Goal: Task Accomplishment & Management: Use online tool/utility

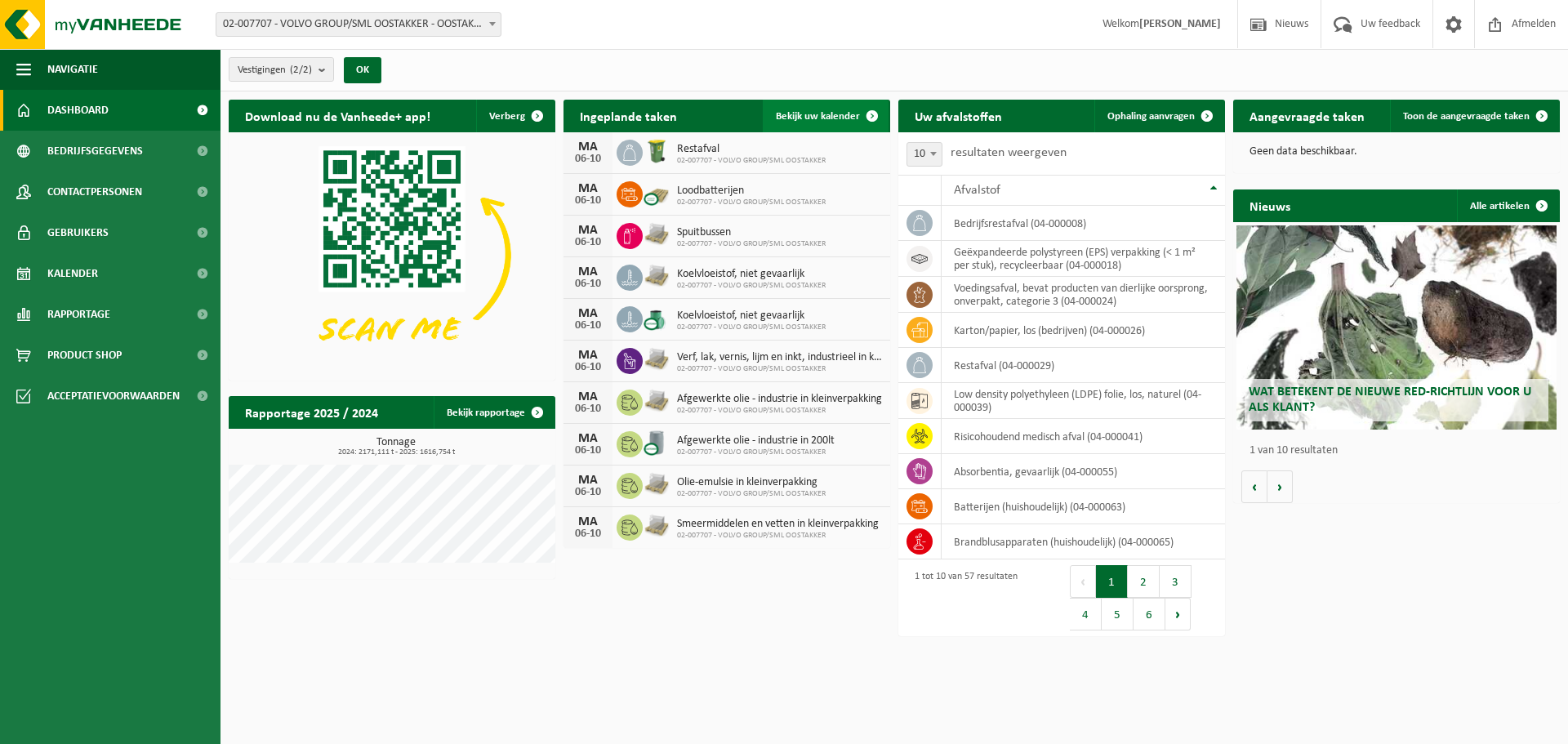
click at [841, 116] on span "Bekijk uw kalender" at bounding box center [817, 116] width 84 height 10
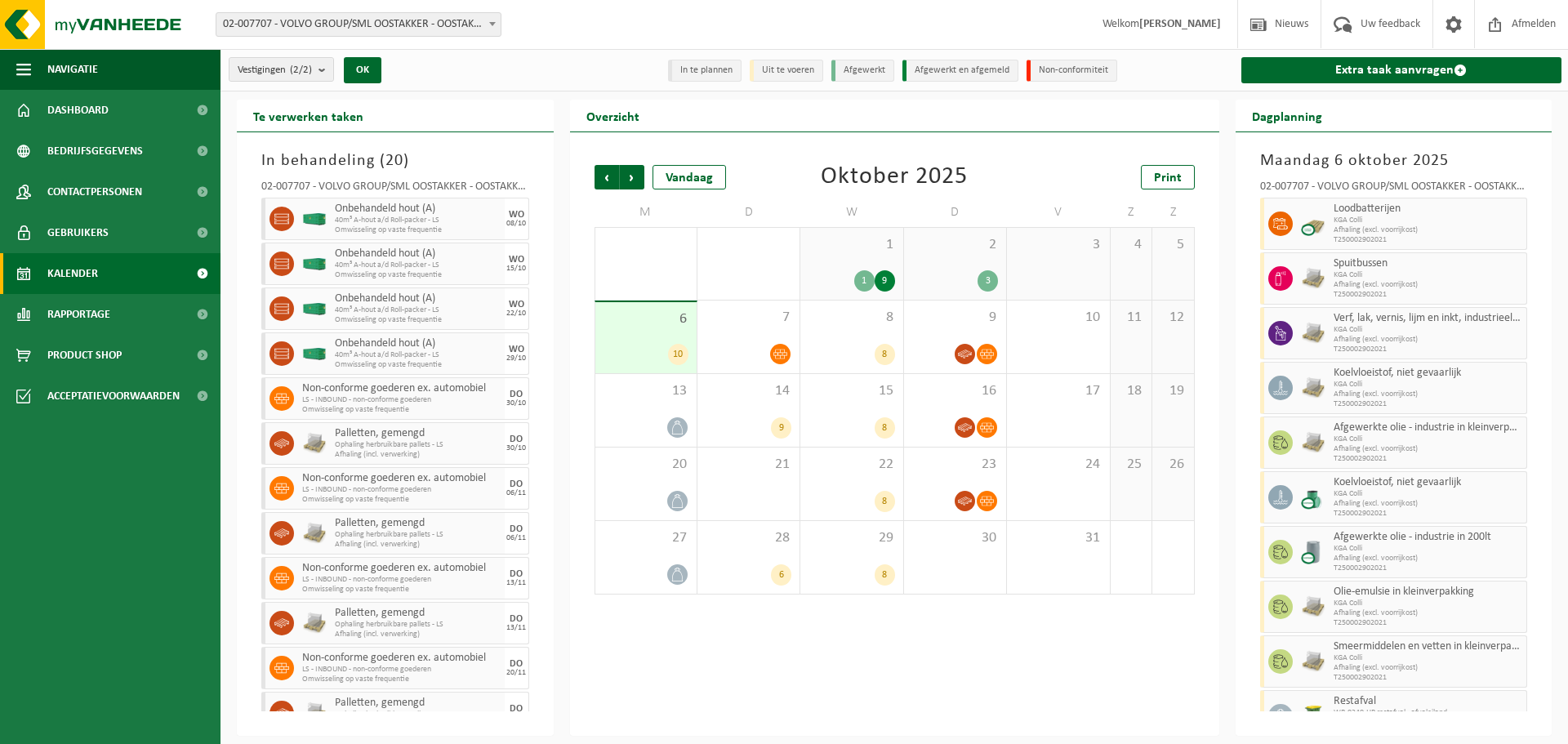
click at [862, 255] on div "1 1 9" at bounding box center [851, 263] width 102 height 72
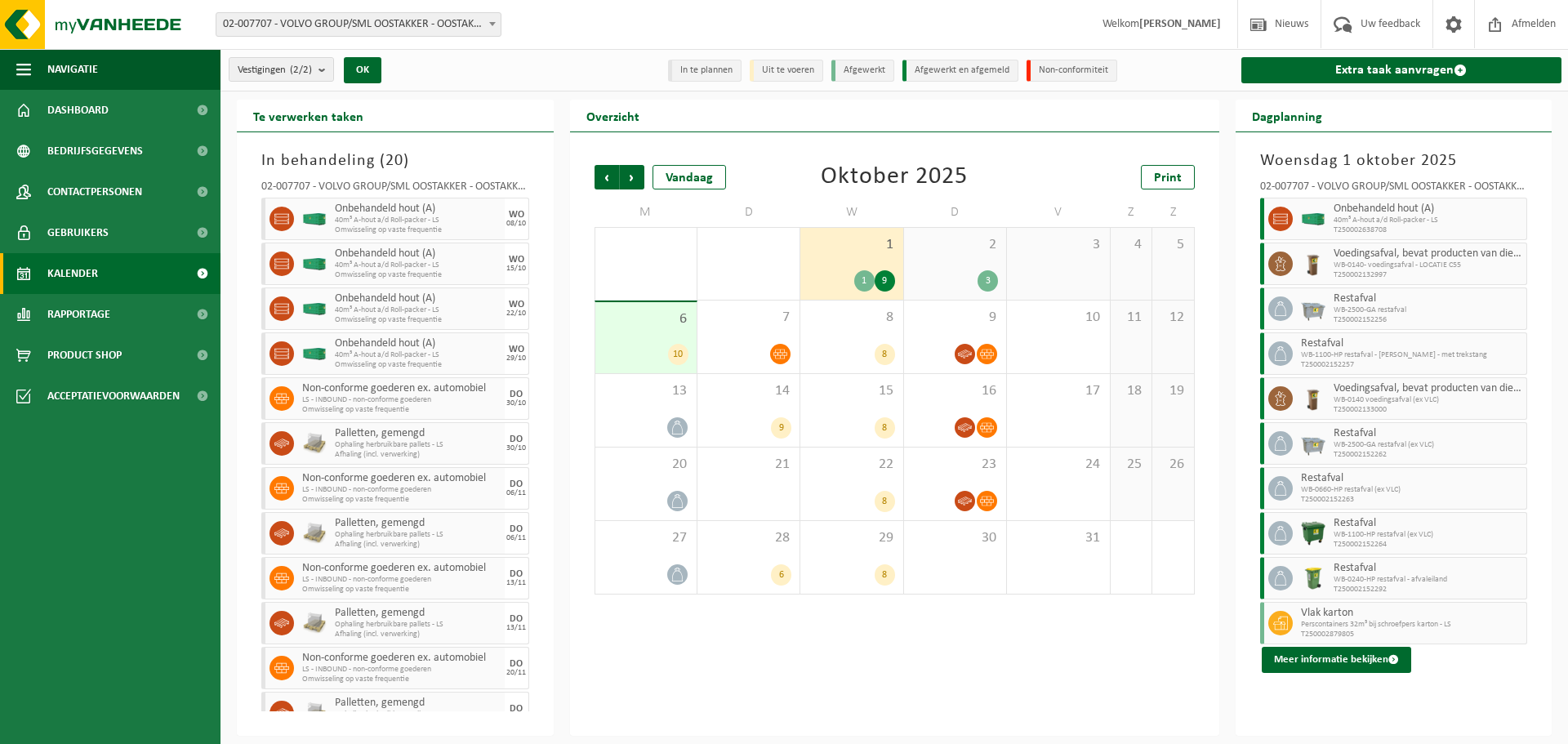
click at [976, 273] on div "3" at bounding box center [954, 280] width 86 height 21
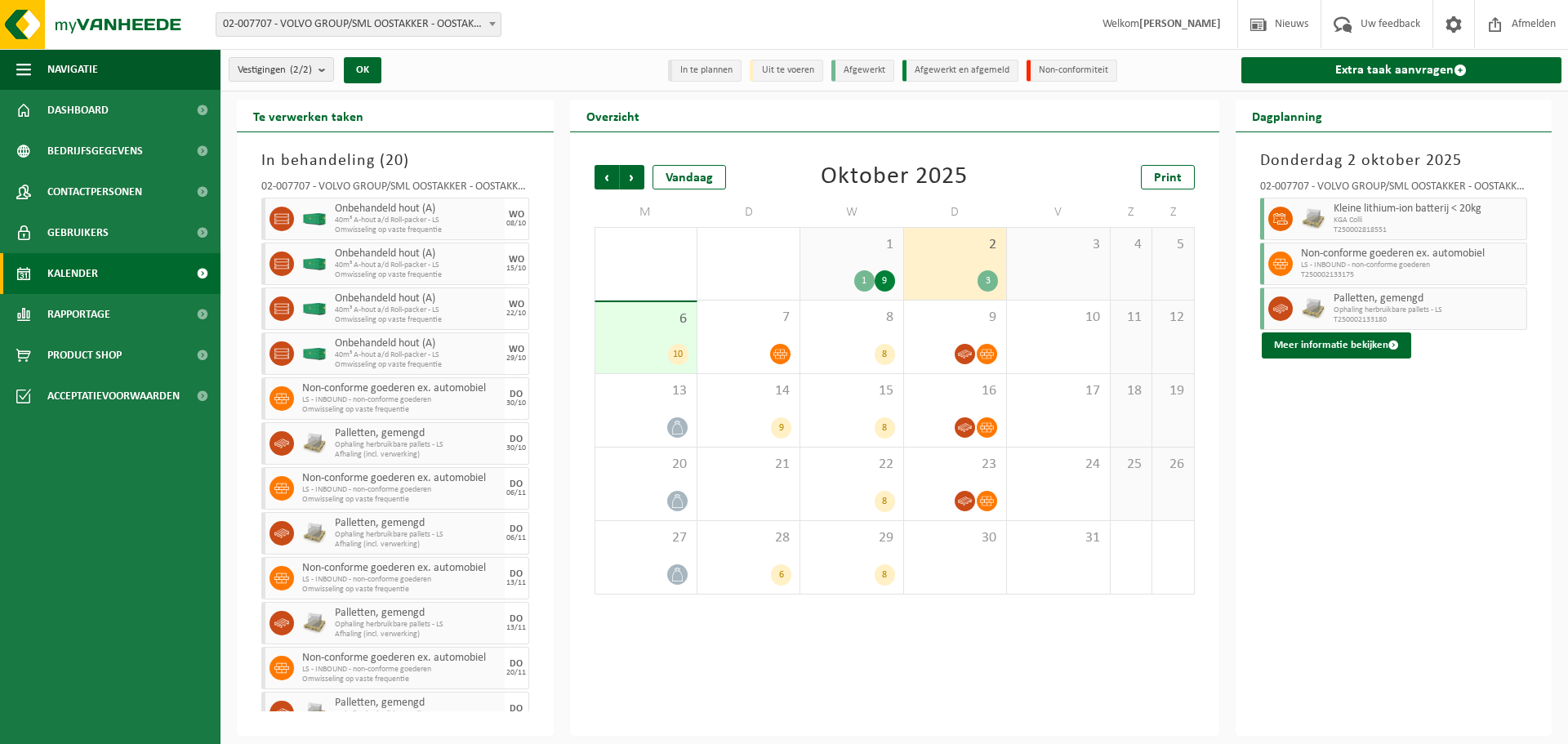
click at [655, 337] on div "6 10" at bounding box center [646, 337] width 102 height 71
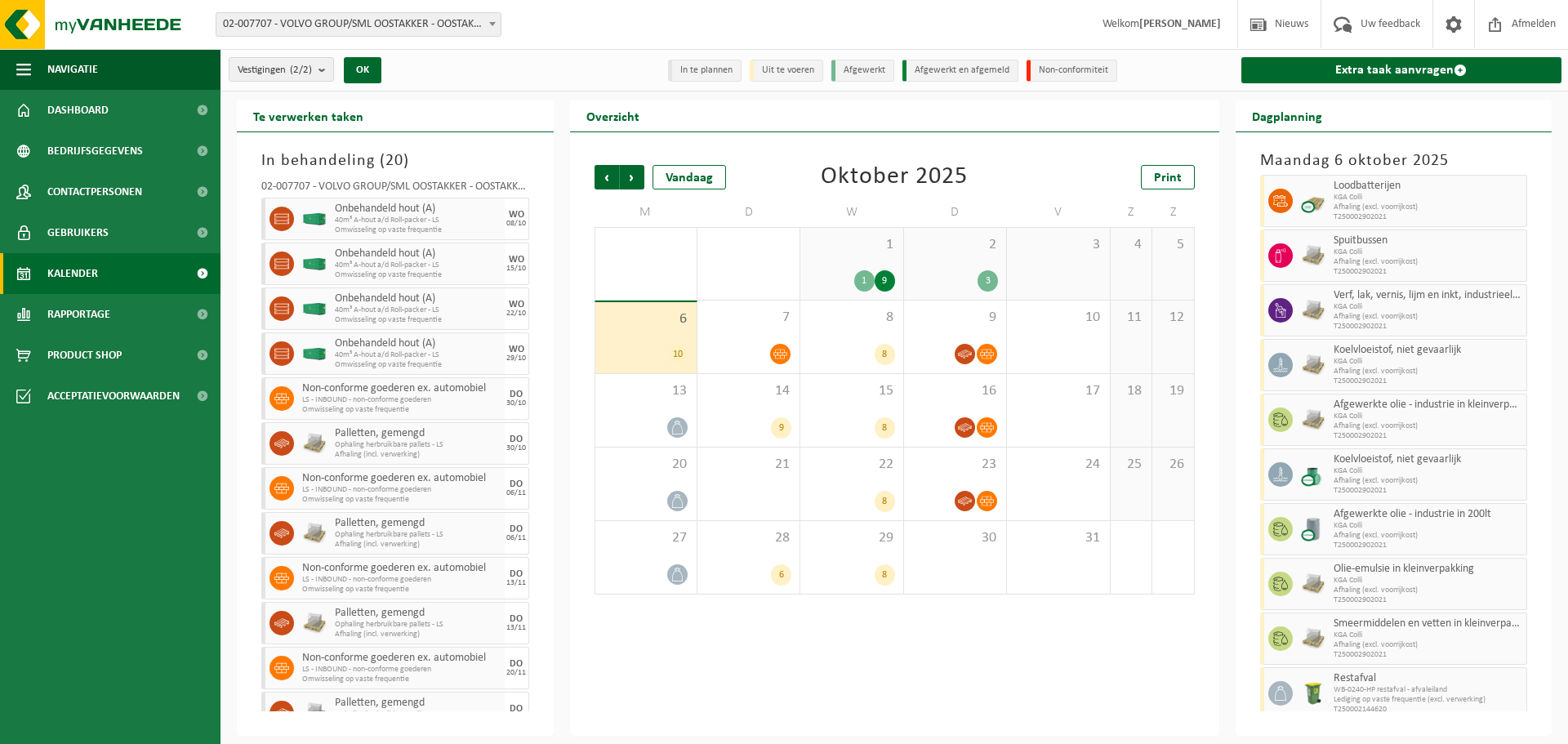
scroll to position [33, 0]
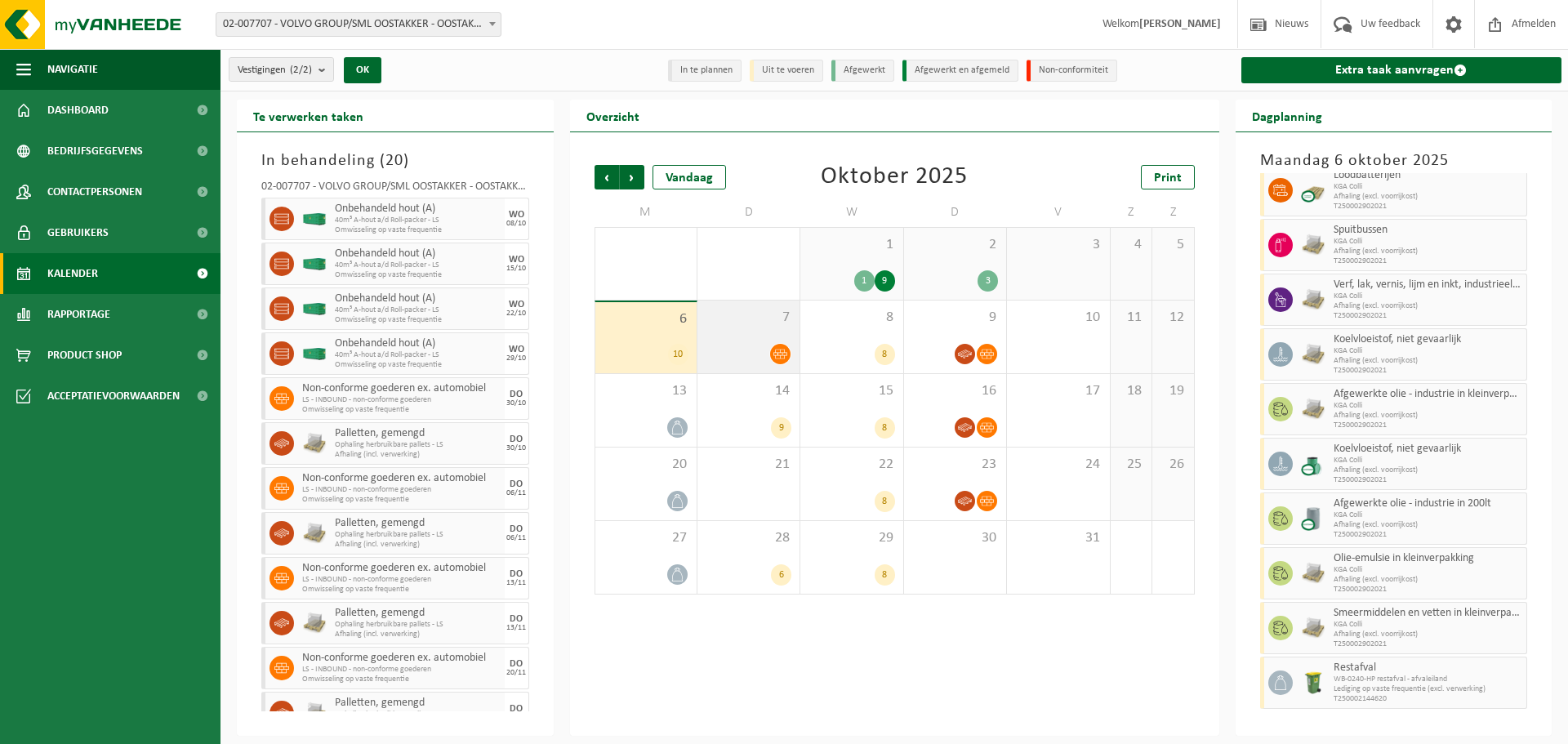
click at [763, 346] on div at bounding box center [748, 354] width 86 height 22
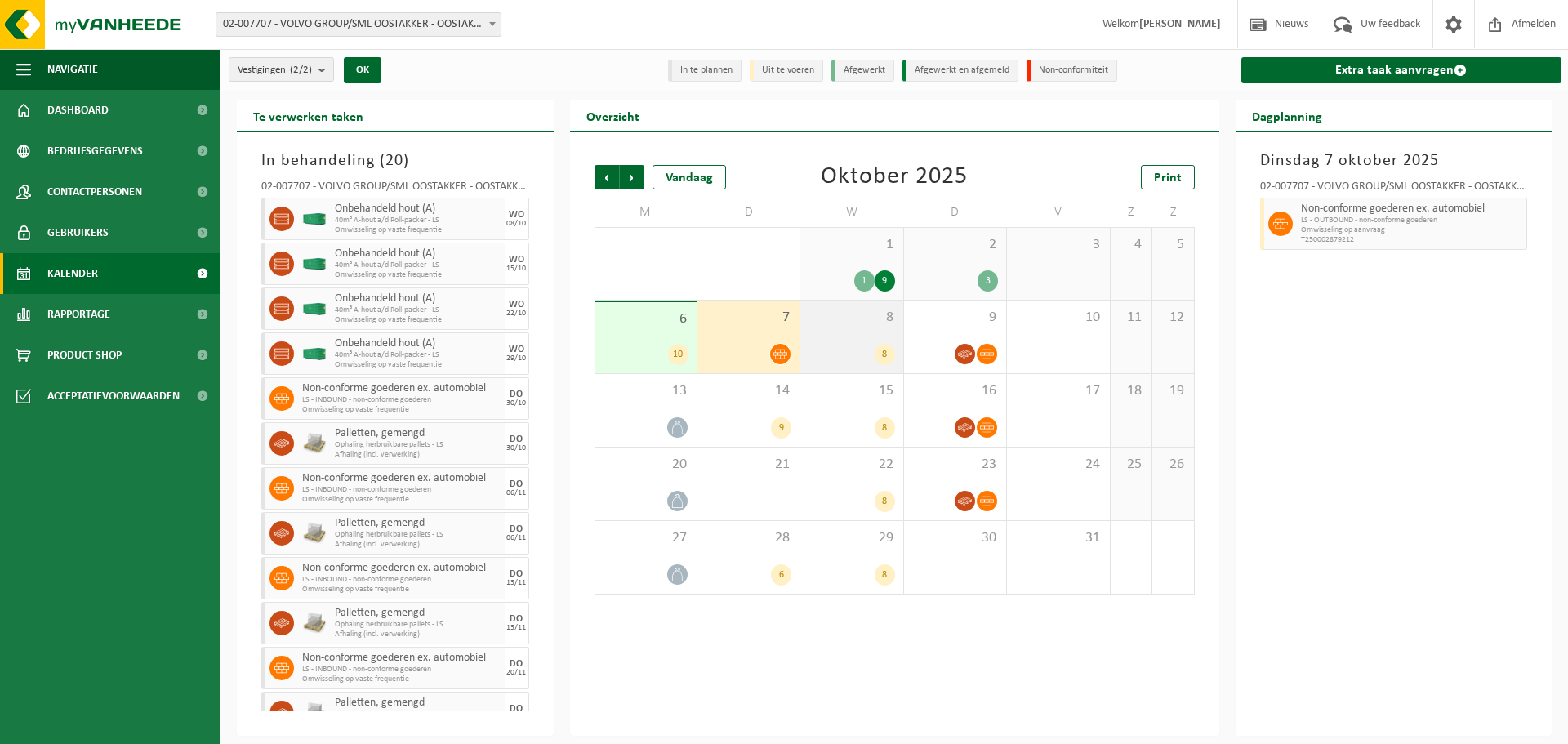
click at [864, 332] on div "8 8" at bounding box center [851, 336] width 102 height 73
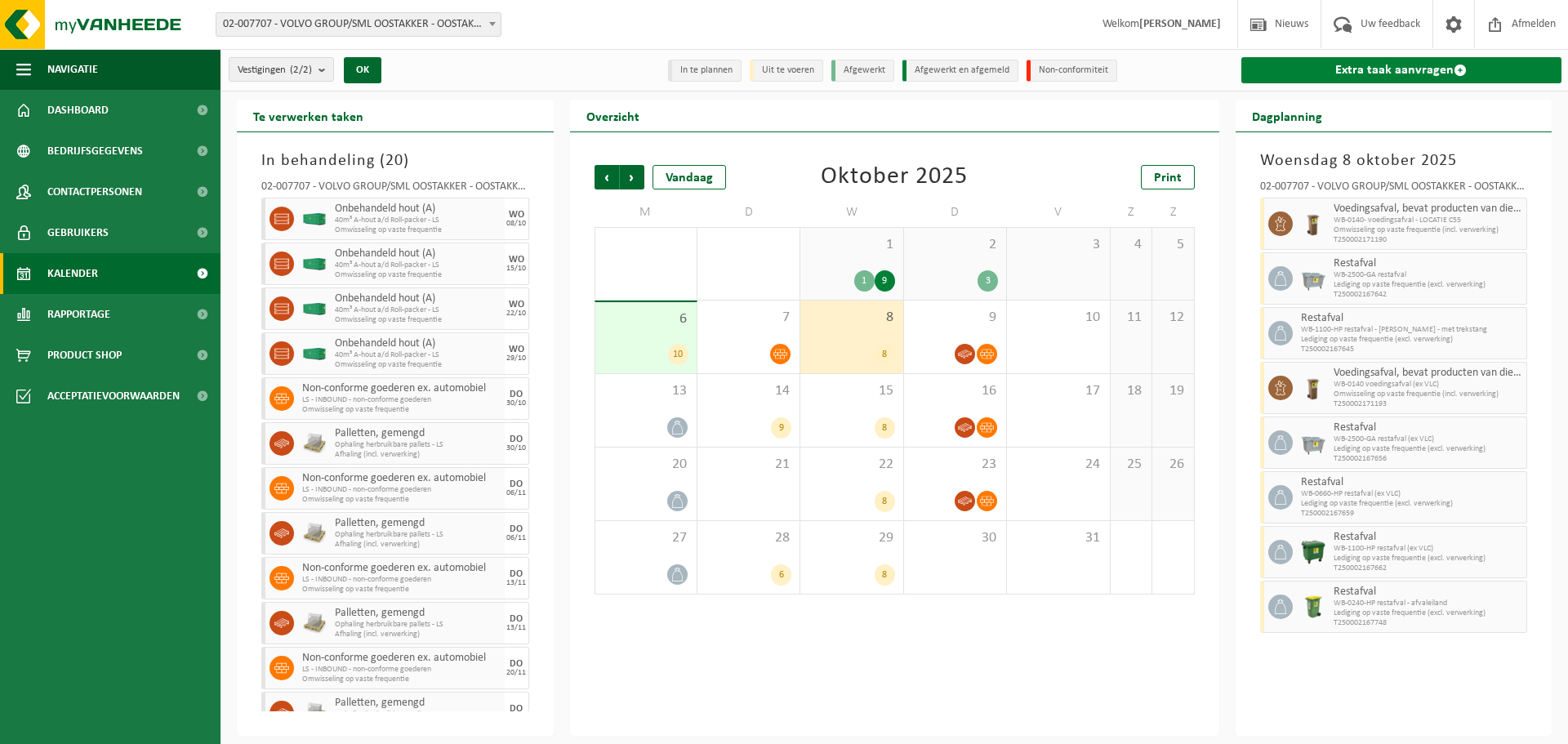
click at [1323, 74] on link "Extra taak aanvragen" at bounding box center [1401, 70] width 321 height 26
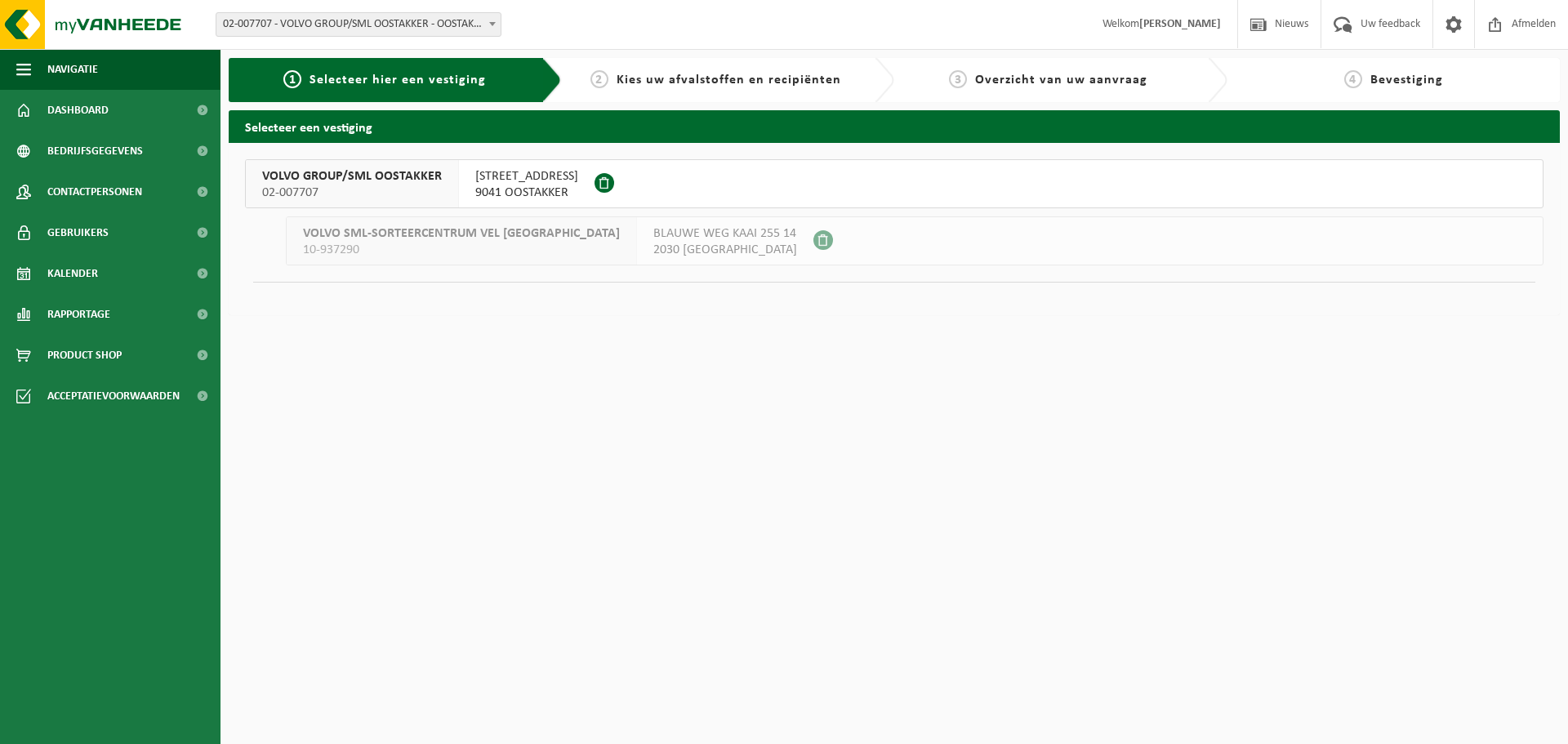
click at [401, 177] on span "VOLVO GROUP/SML OOSTAKKER" at bounding box center [351, 177] width 179 height 17
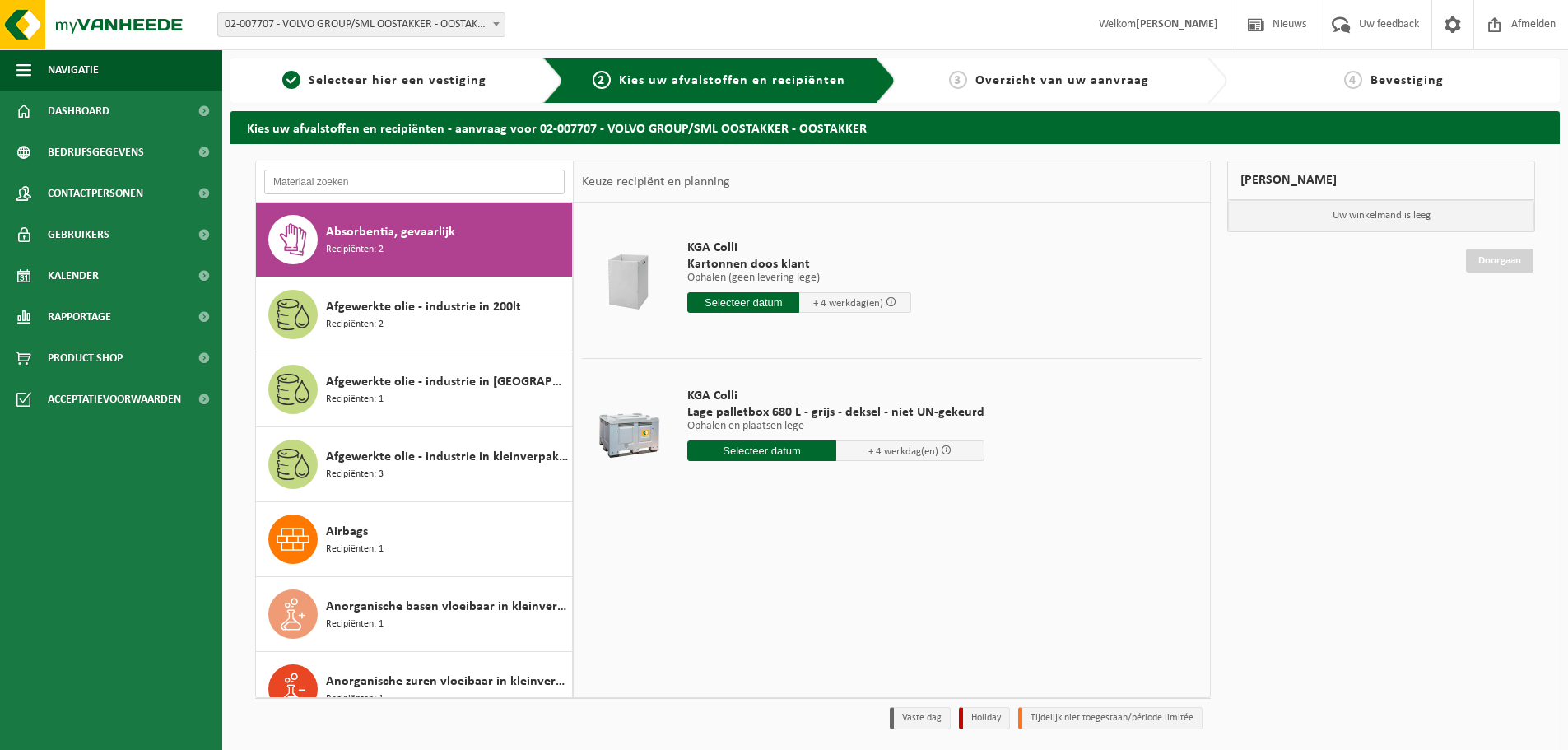
click at [351, 186] on input "text" at bounding box center [414, 182] width 300 height 24
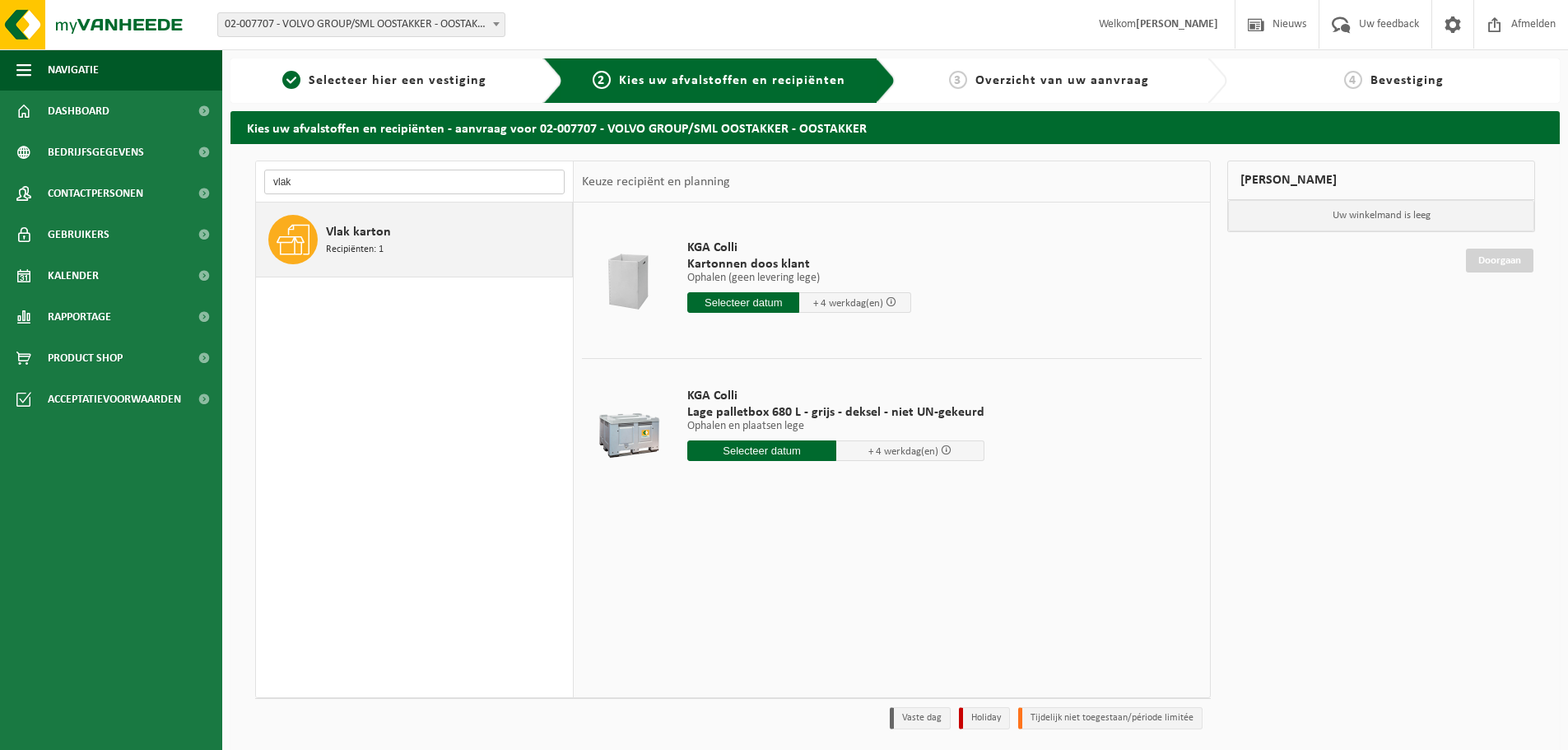
type input "vlak"
click at [341, 226] on span "Vlak karton" at bounding box center [359, 231] width 65 height 20
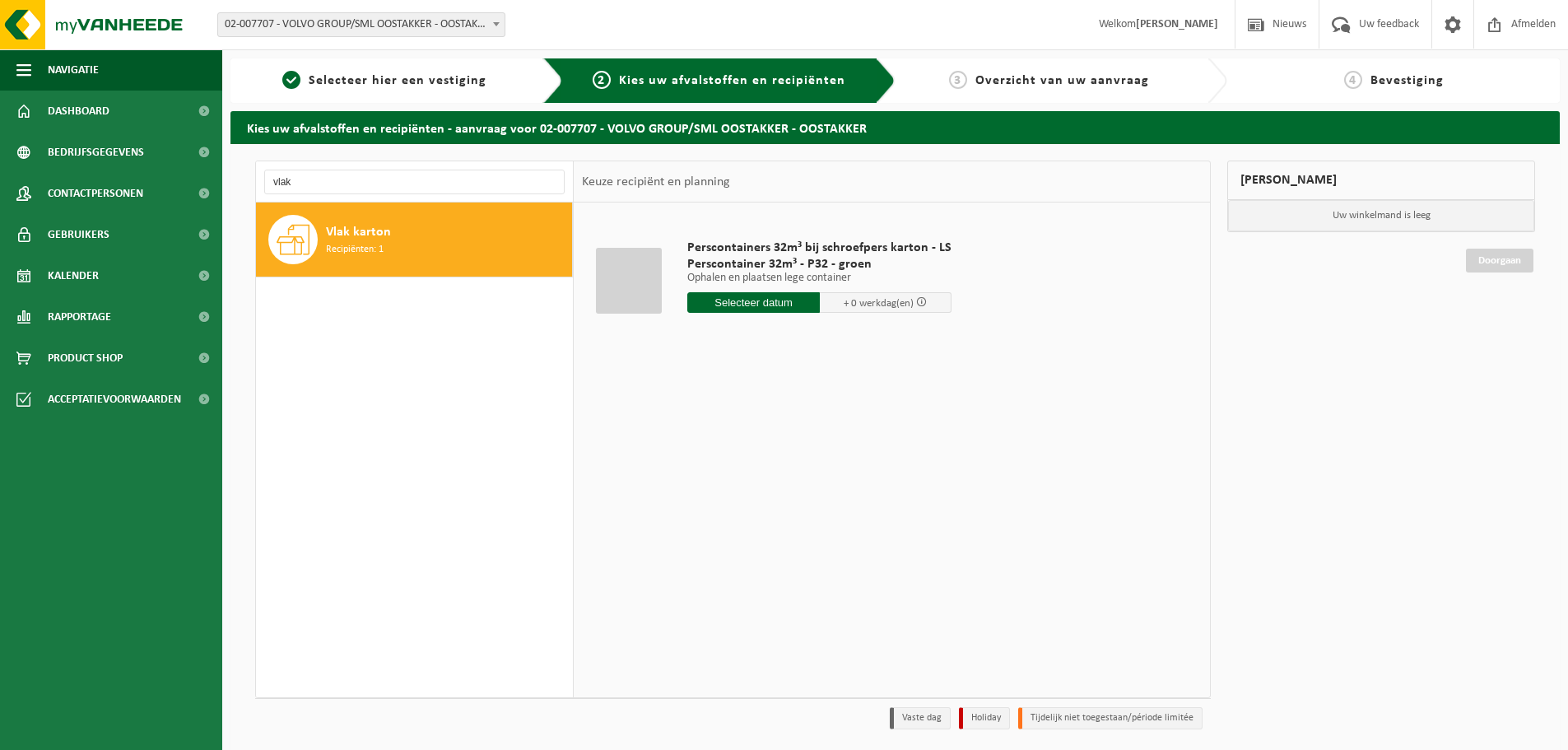
click at [746, 300] on input "text" at bounding box center [753, 303] width 132 height 20
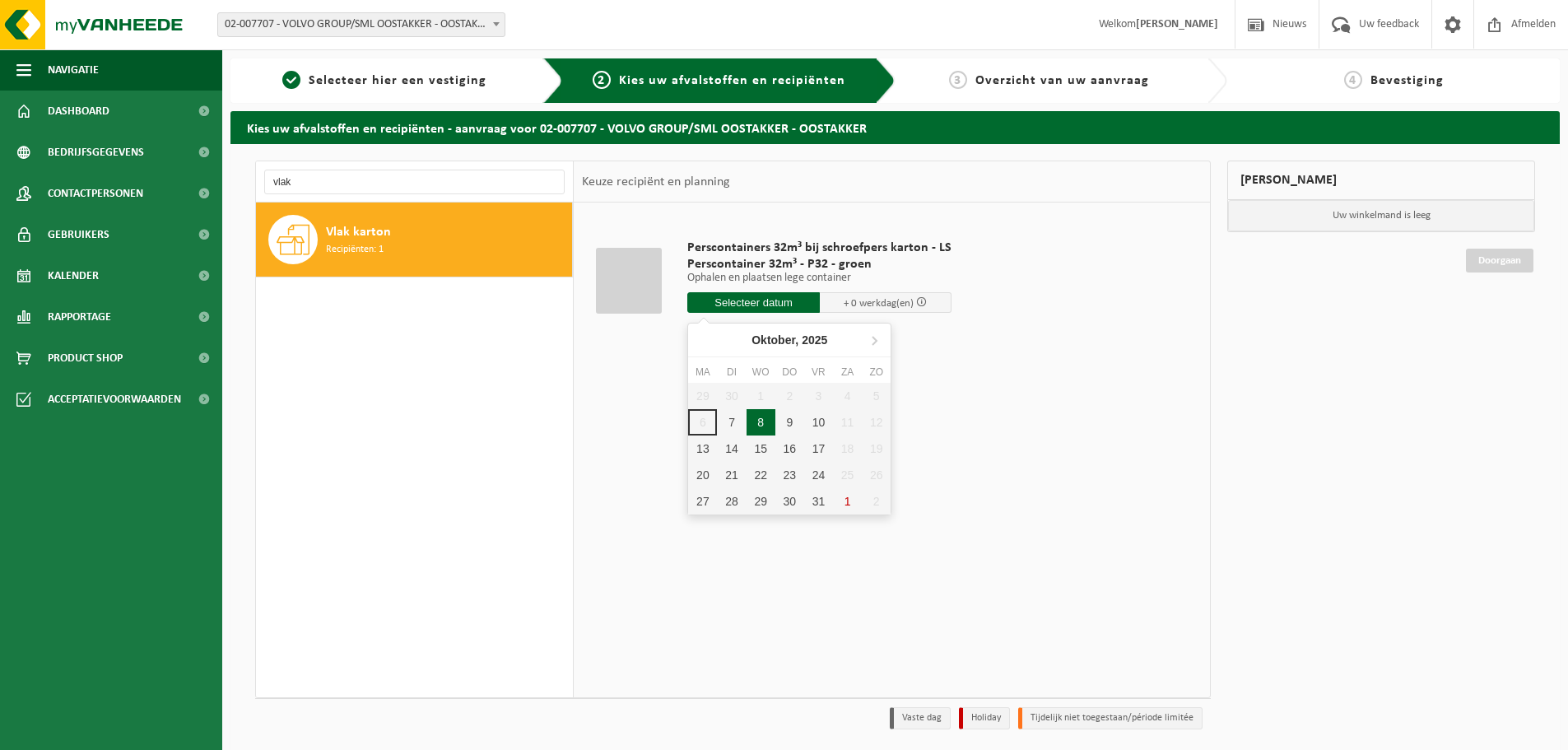
click at [760, 416] on div "8" at bounding box center [761, 422] width 29 height 26
type input "Van 2025-10-08"
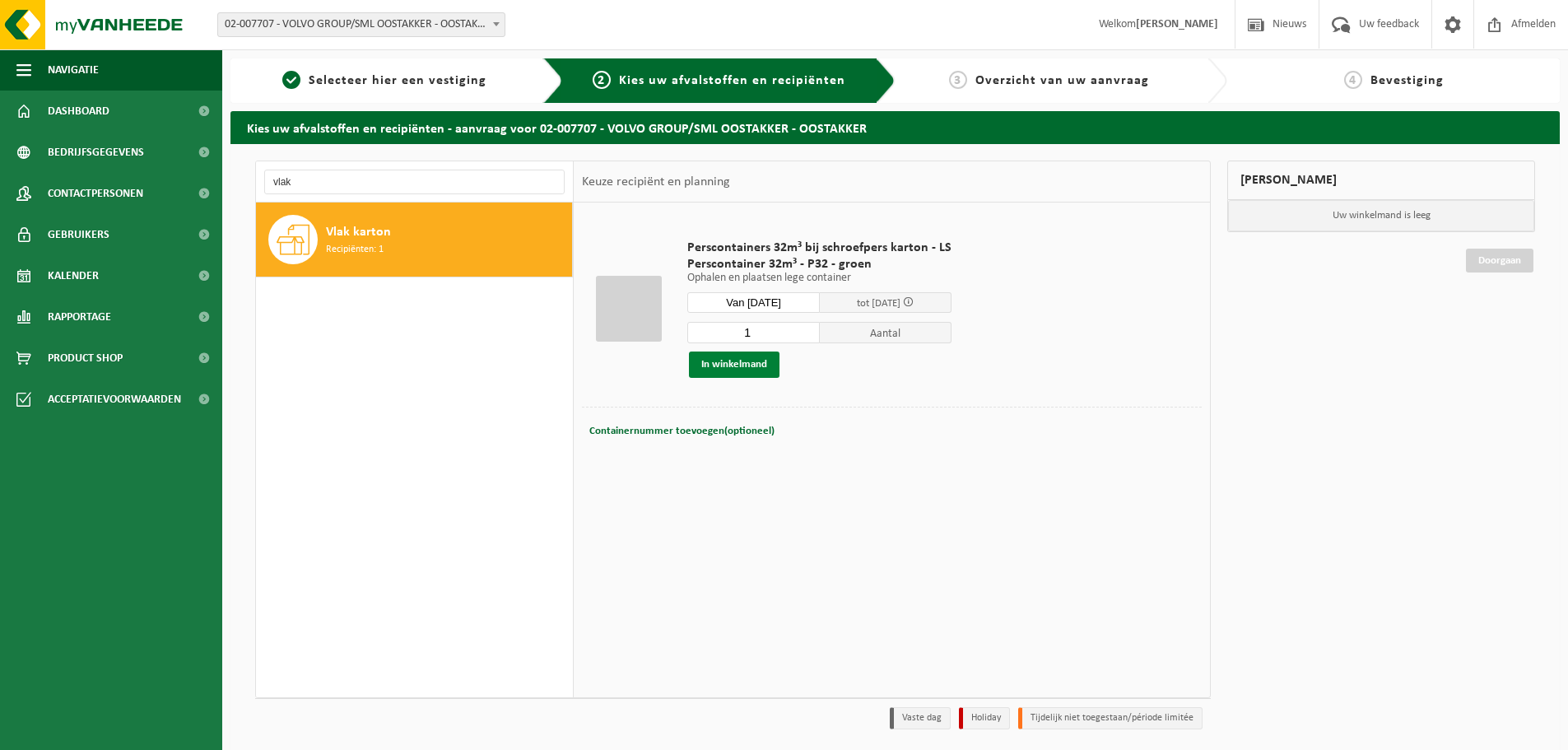
click at [757, 369] on button "In winkelmand" at bounding box center [734, 364] width 90 height 26
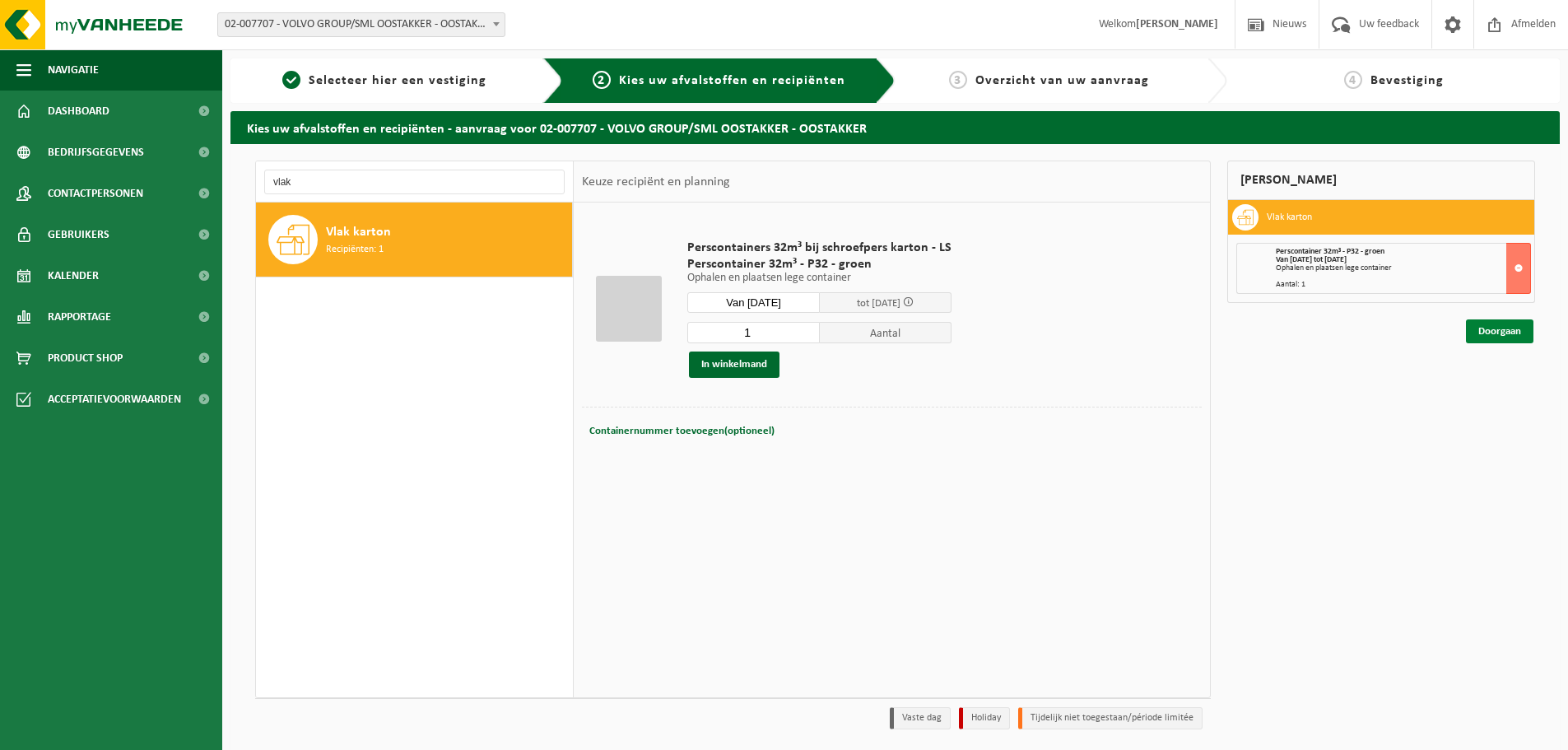
click at [1502, 330] on link "Doorgaan" at bounding box center [1500, 332] width 67 height 24
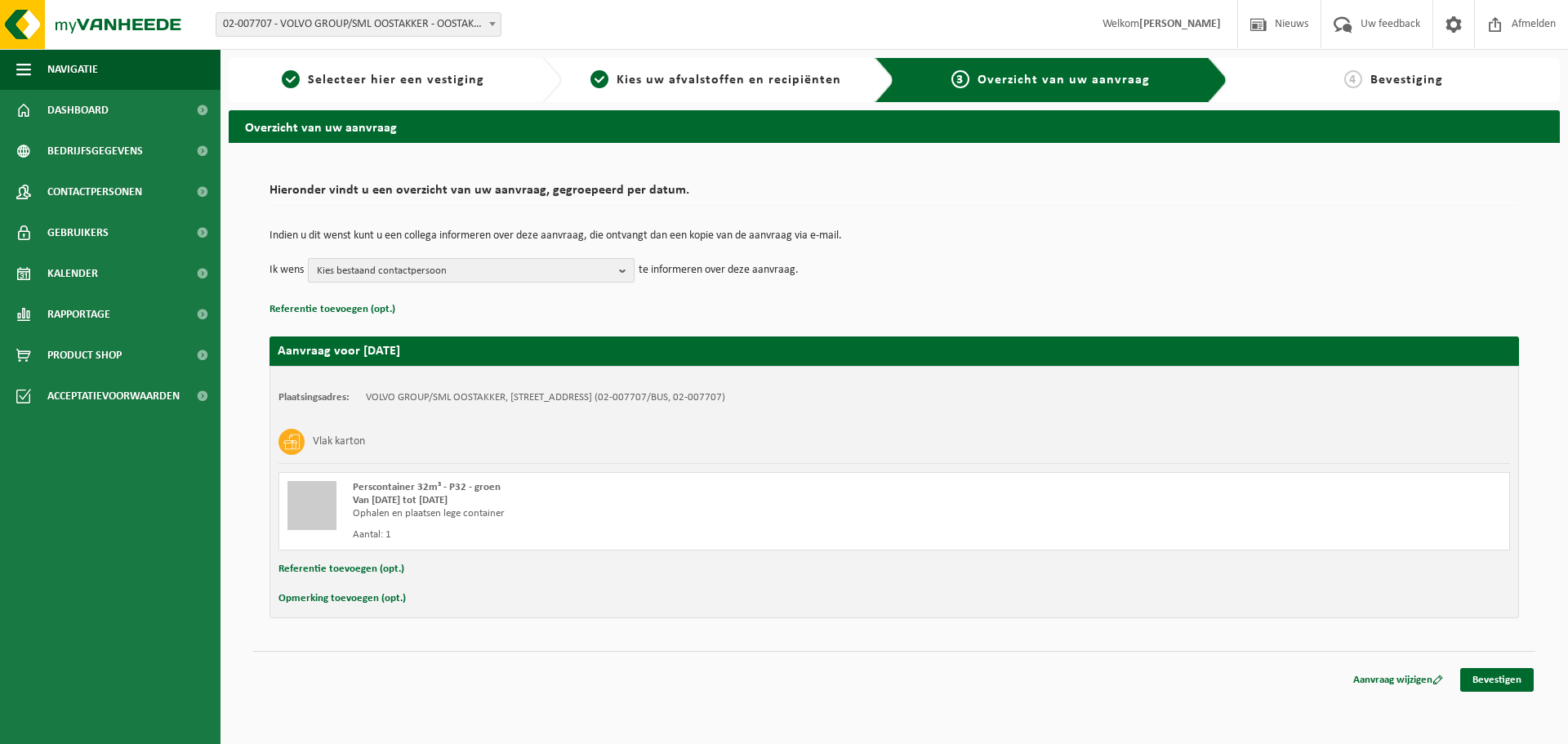
click at [622, 280] on b "button" at bounding box center [626, 270] width 15 height 23
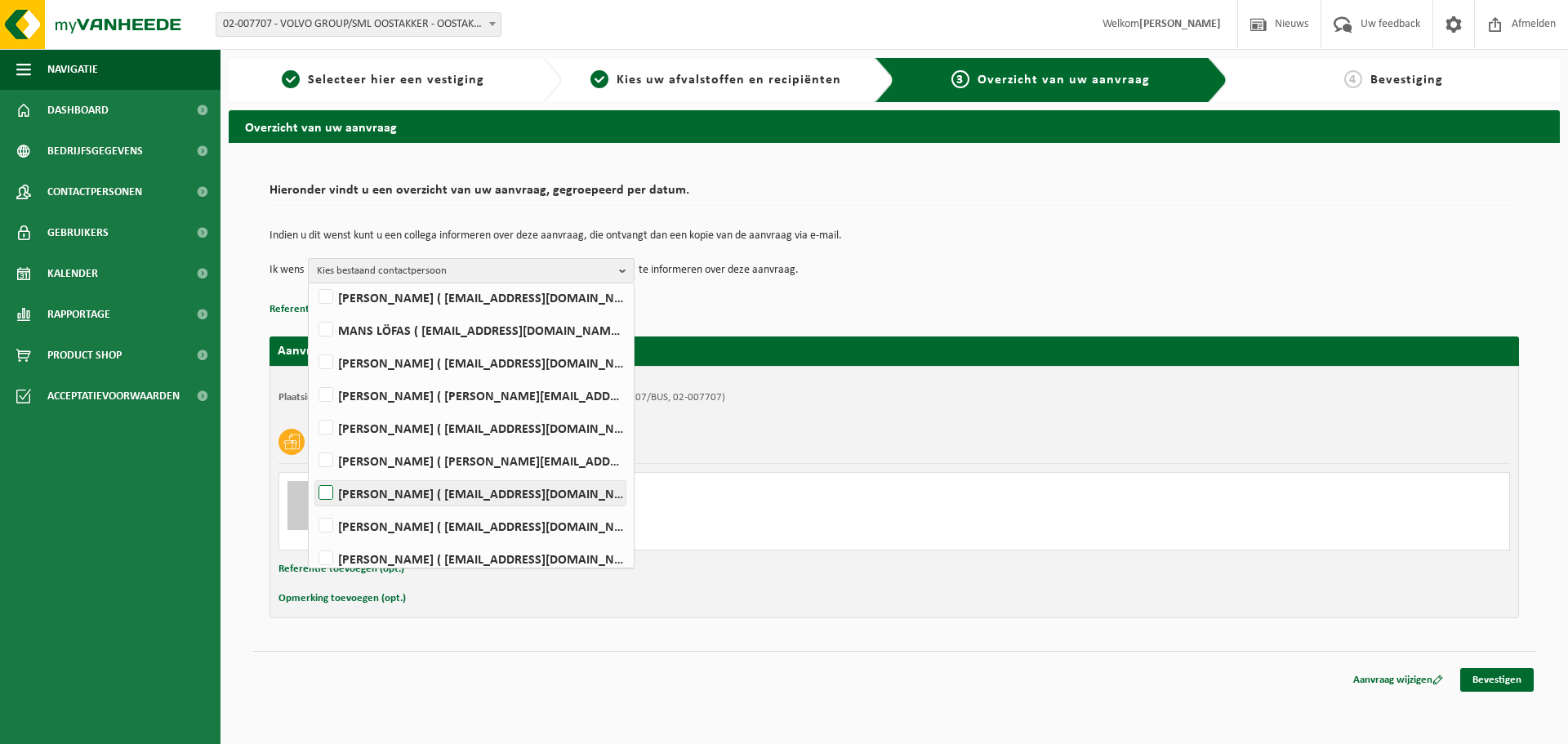
scroll to position [409, 0]
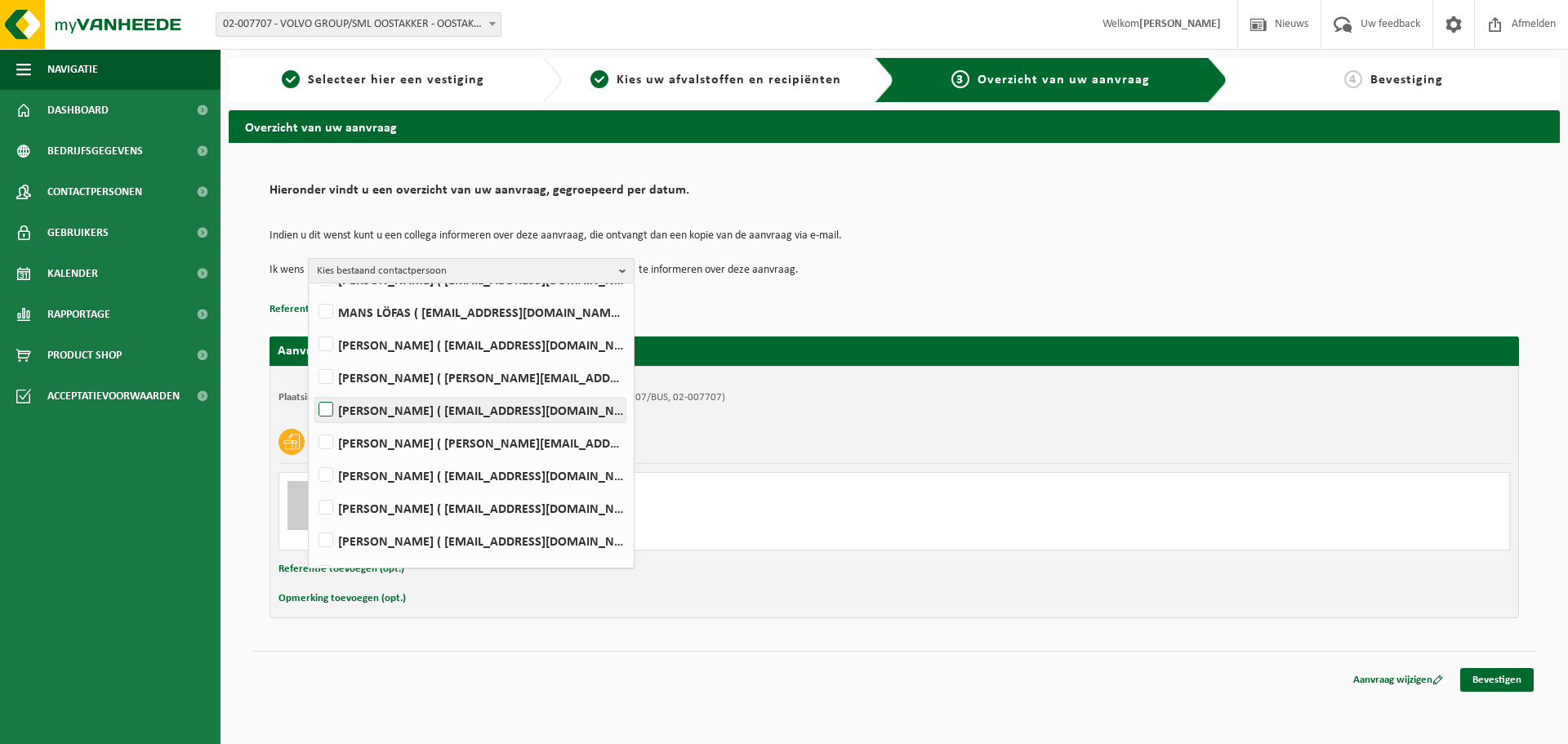
click at [455, 416] on label "Wout Muylaert ( wout.muylaert@volvo.com )" at bounding box center [471, 409] width 311 height 24
click at [312, 389] on input "Wout Muylaert ( wout.muylaert@volvo.com )" at bounding box center [312, 388] width 1 height 1
checkbox input "true"
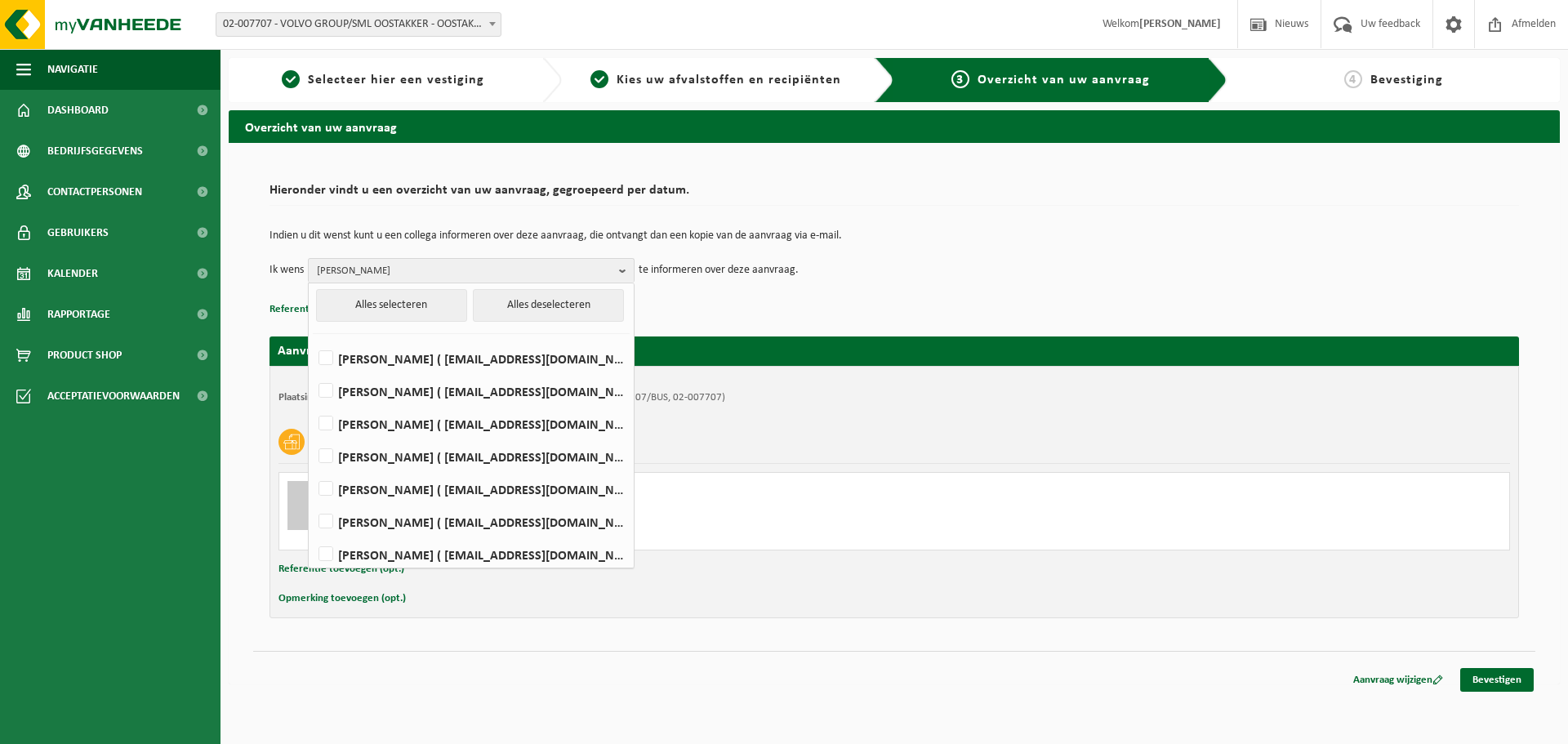
scroll to position [0, 0]
click at [479, 457] on label "Dante De Smet ( dante.de.smet@volvo.com )" at bounding box center [471, 458] width 311 height 24
click at [312, 438] on input "Dante De Smet ( dante.de.smet@volvo.com )" at bounding box center [312, 437] width 1 height 1
click at [348, 464] on label "Dante De Smet ( dante.de.smet@volvo.com )" at bounding box center [471, 458] width 311 height 24
click at [312, 438] on input "Dante De Smet ( dante.de.smet@volvo.com )" at bounding box center [312, 437] width 1 height 1
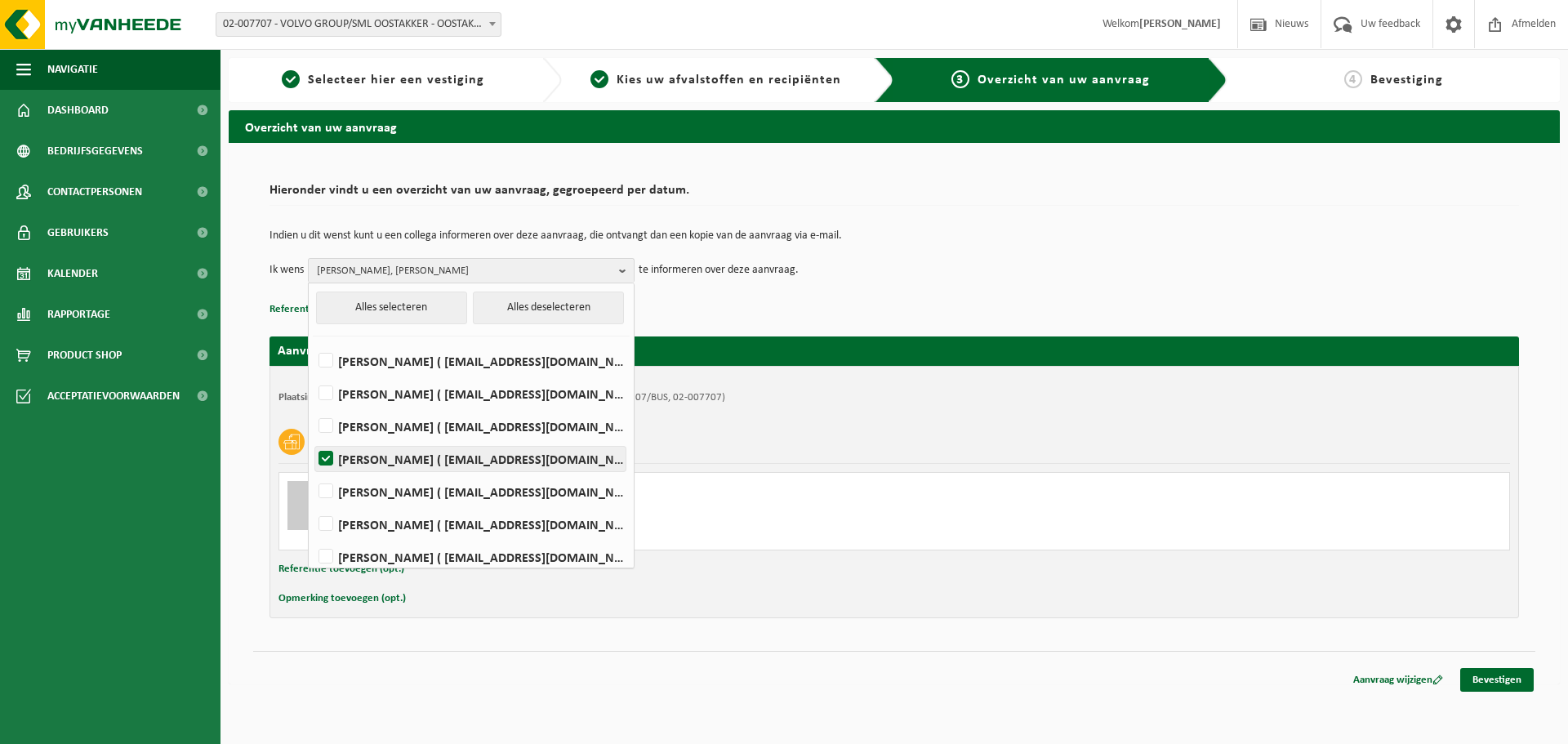
checkbox input "false"
click at [1501, 681] on link "Bevestigen" at bounding box center [1496, 679] width 73 height 24
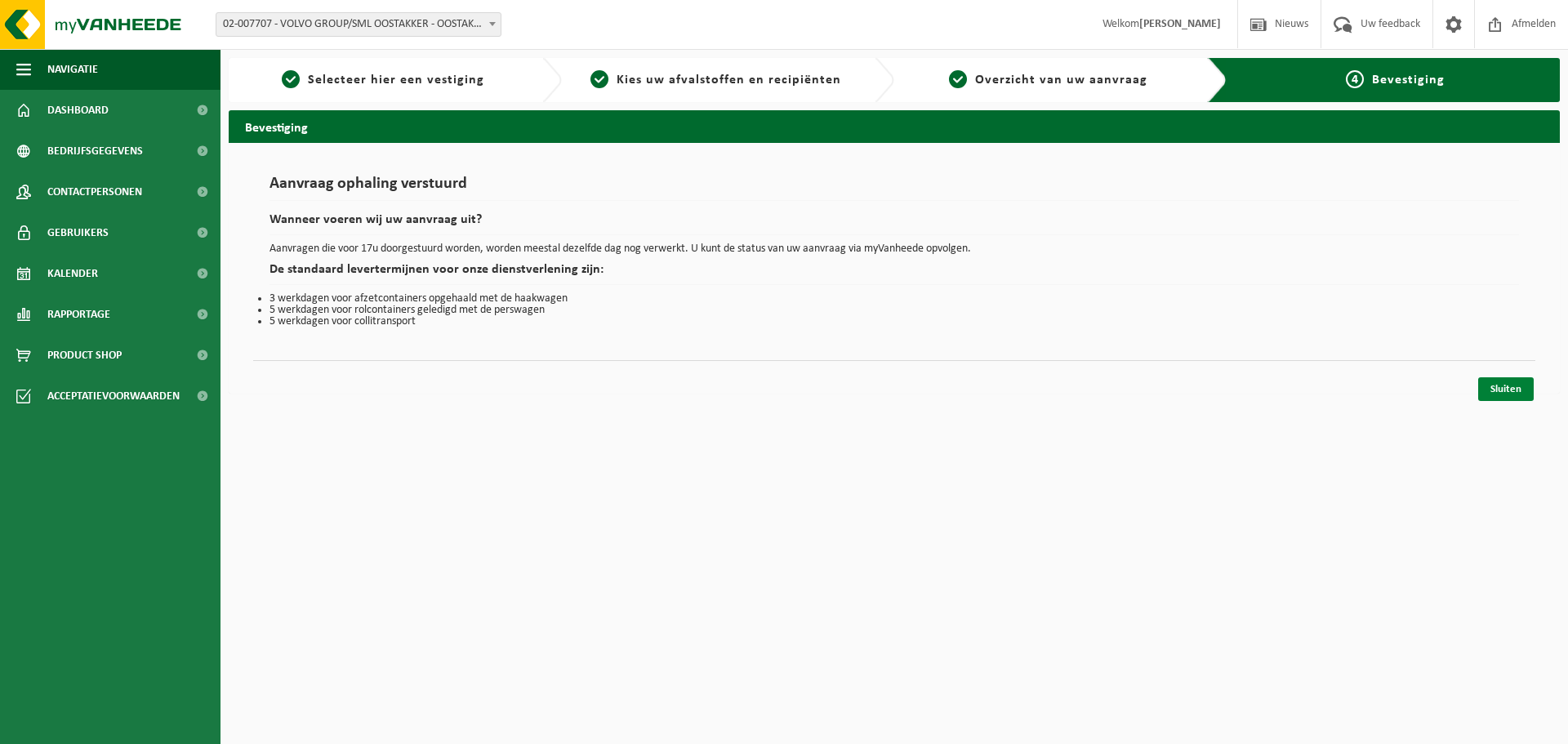
click at [1510, 391] on link "Sluiten" at bounding box center [1505, 389] width 55 height 24
